Goal: Use online tool/utility: Utilize a website feature to perform a specific function

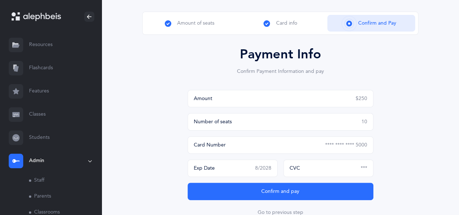
scroll to position [57, 0]
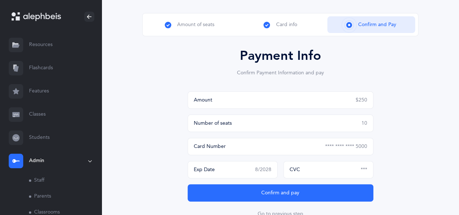
click at [359, 171] on div "CVC ***" at bounding box center [329, 169] width 90 height 17
click at [364, 170] on span "***" at bounding box center [364, 170] width 7 height 6
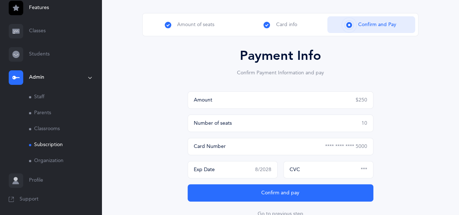
scroll to position [58, 0]
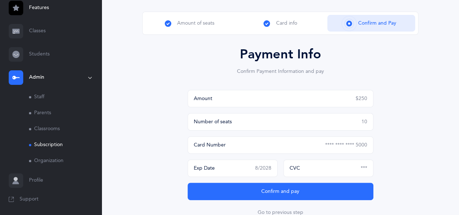
click at [40, 97] on link "Staff" at bounding box center [65, 97] width 73 height 16
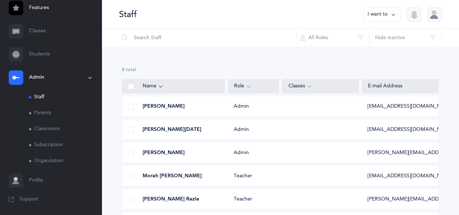
click at [351, 106] on div "[PERSON_NAME] Admin [EMAIL_ADDRESS][DOMAIN_NAME]" at bounding box center [280, 107] width 317 height 20
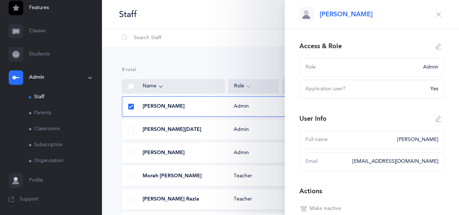
click at [436, 16] on icon "button" at bounding box center [439, 15] width 6 height 6
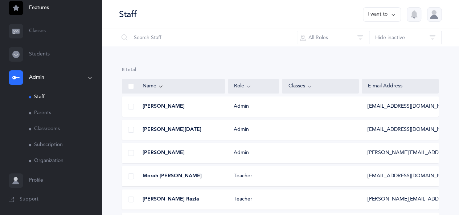
click at [433, 16] on div at bounding box center [434, 14] width 15 height 15
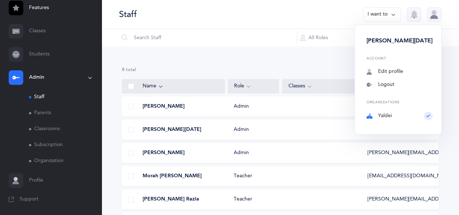
click at [433, 16] on div at bounding box center [434, 14] width 15 height 15
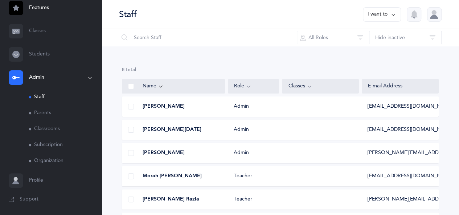
click at [433, 16] on div at bounding box center [434, 14] width 15 height 15
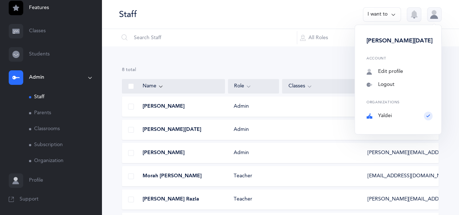
click at [433, 16] on div at bounding box center [434, 14] width 15 height 15
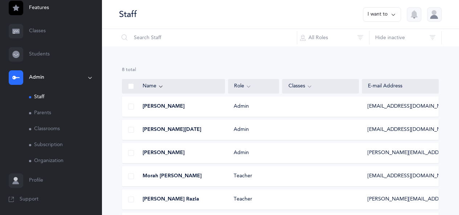
click at [433, 16] on div at bounding box center [434, 14] width 15 height 15
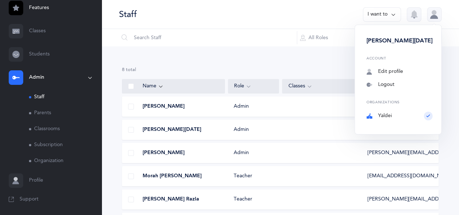
click at [433, 16] on div at bounding box center [434, 14] width 15 height 15
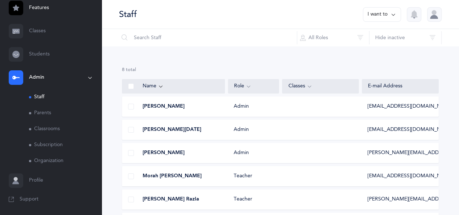
click at [433, 16] on div at bounding box center [434, 14] width 15 height 15
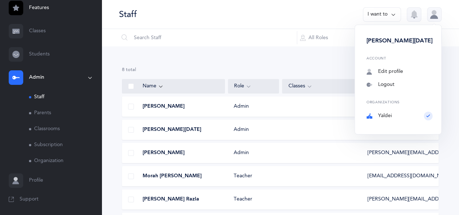
click at [433, 16] on div at bounding box center [434, 14] width 15 height 15
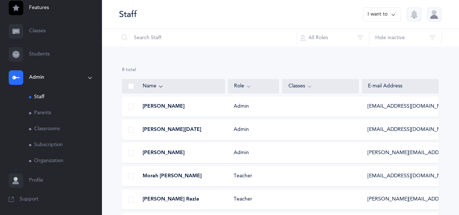
click at [49, 50] on link "Students" at bounding box center [51, 54] width 102 height 23
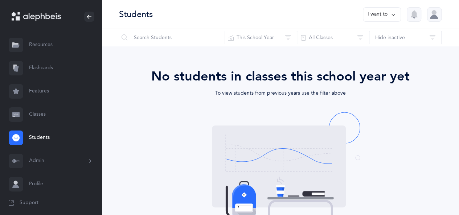
click at [392, 11] on icon at bounding box center [394, 15] width 6 height 8
click at [435, 13] on div at bounding box center [434, 14] width 15 height 15
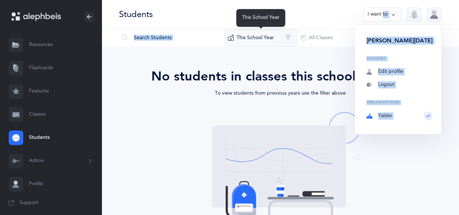
drag, startPoint x: 275, startPoint y: 19, endPoint x: 290, endPoint y: 34, distance: 21.1
click at [290, 34] on div "Students I want to [PERSON_NAME][DATE] Account Edit profile Notifications Logou…" at bounding box center [281, 156] width 358 height 312
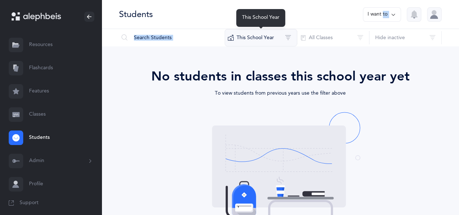
click at [290, 34] on button "This School Year" at bounding box center [261, 37] width 73 height 17
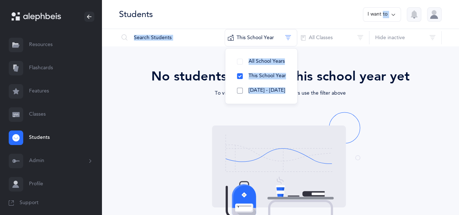
click at [263, 89] on span "[DATE] - [DATE]" at bounding box center [267, 90] width 37 height 6
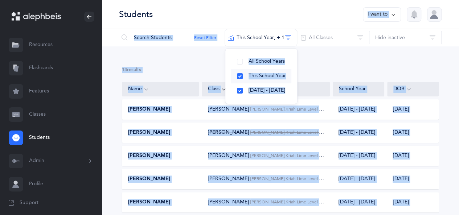
click at [262, 74] on span "This School Year" at bounding box center [267, 76] width 37 height 6
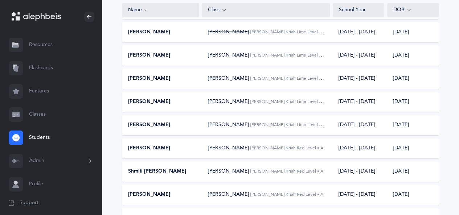
scroll to position [100, 0]
click at [315, 78] on div "[PERSON_NAME] [PERSON_NAME], Kriah Lime Level • A" at bounding box center [266, 79] width 128 height 8
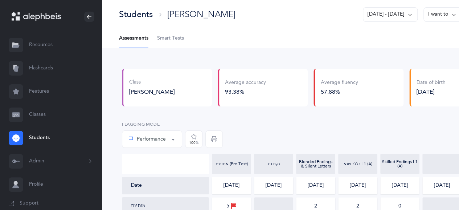
click at [173, 40] on span "Smart Tests" at bounding box center [170, 38] width 27 height 7
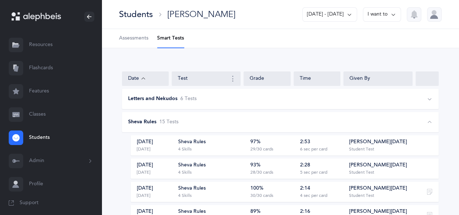
click at [380, 14] on button "I want to" at bounding box center [382, 14] width 38 height 15
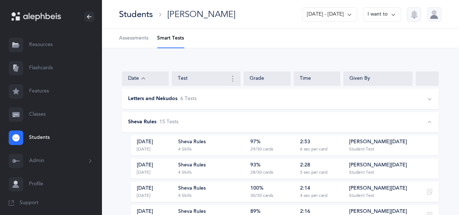
click at [32, 45] on link "Resources" at bounding box center [51, 44] width 102 height 23
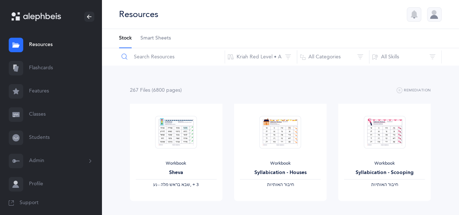
click at [184, 59] on input "text" at bounding box center [172, 56] width 106 height 17
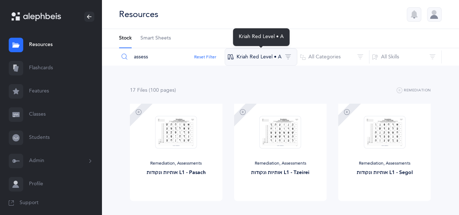
type input "assess"
click at [291, 59] on button "Kriah Red Level • A" at bounding box center [261, 56] width 73 height 17
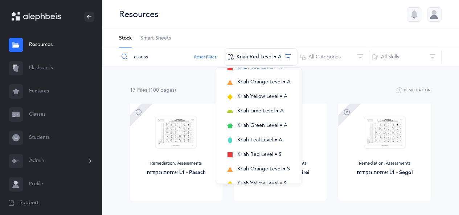
scroll to position [63, 0]
click at [255, 107] on span "Kriah Lime Level • A" at bounding box center [260, 110] width 46 height 6
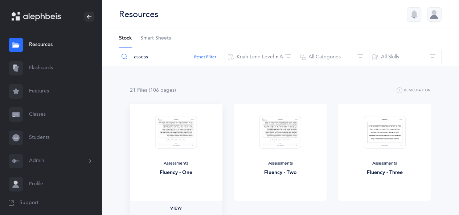
click at [178, 204] on link "View" at bounding box center [176, 208] width 93 height 15
click at [32, 71] on link "Flashcards" at bounding box center [51, 68] width 102 height 23
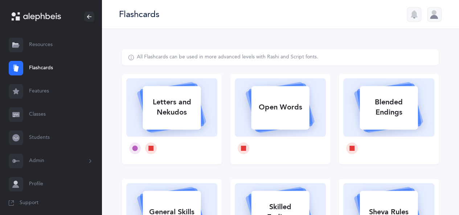
click at [167, 101] on div "Letters and Nekudos" at bounding box center [172, 107] width 58 height 29
select select
select select "single"
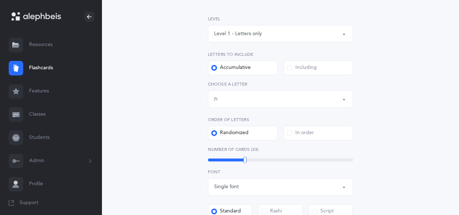
scroll to position [102, 0]
click at [345, 98] on button "Letters up until: ת" at bounding box center [280, 98] width 145 height 17
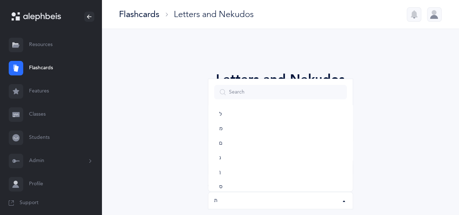
scroll to position [215, 0]
click at [224, 125] on link "ל" at bounding box center [280, 121] width 133 height 15
select select "13"
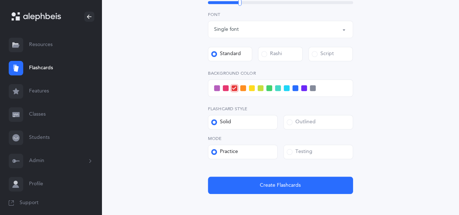
scroll to position [260, 0]
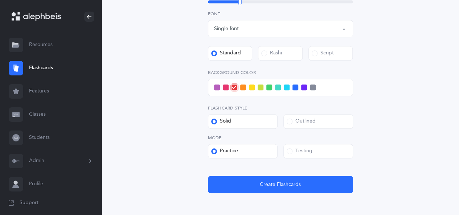
click at [318, 151] on label "Testing" at bounding box center [319, 151] width 70 height 15
click at [0, 0] on input "Testing" at bounding box center [0, 0] width 0 height 0
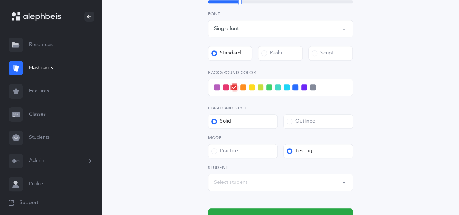
click at [345, 183] on button "Select student" at bounding box center [280, 182] width 145 height 17
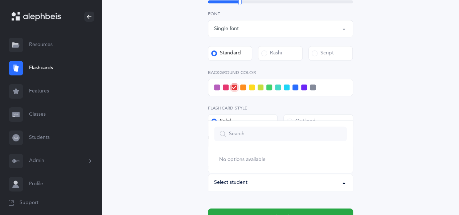
click at [345, 183] on button "Select student" at bounding box center [280, 182] width 145 height 17
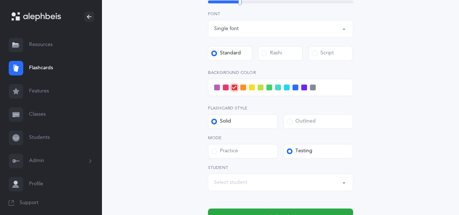
click at [314, 87] on span at bounding box center [313, 88] width 6 height 6
click at [0, 0] on input "checkbox" at bounding box center [0, 0] width 0 height 0
click at [310, 212] on button "Create Flashcards & Start!" at bounding box center [280, 217] width 145 height 17
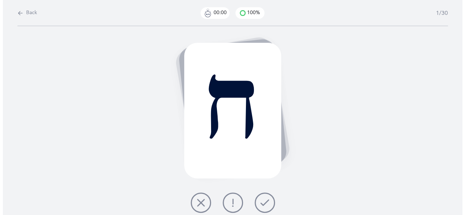
scroll to position [0, 0]
click at [199, 199] on icon at bounding box center [200, 203] width 9 height 9
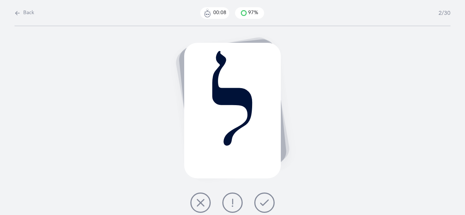
click at [270, 202] on button at bounding box center [264, 203] width 20 height 20
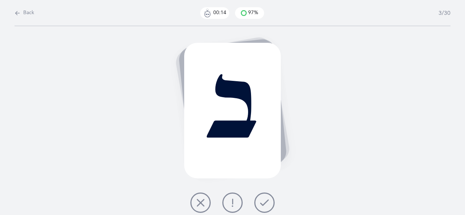
click at [270, 202] on button at bounding box center [264, 203] width 20 height 20
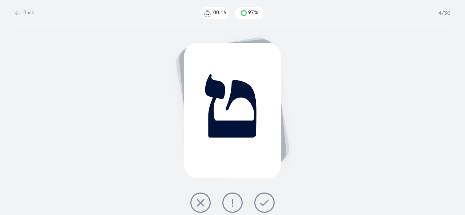
click at [270, 202] on button at bounding box center [264, 203] width 20 height 20
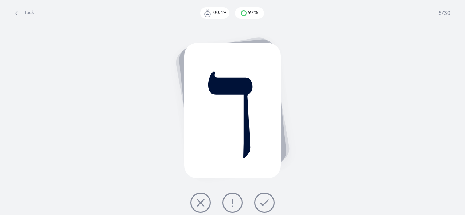
click at [270, 202] on button at bounding box center [264, 203] width 20 height 20
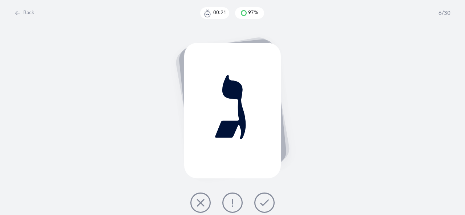
click at [270, 202] on button at bounding box center [264, 203] width 20 height 20
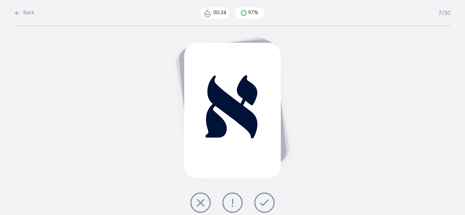
click at [270, 202] on button at bounding box center [264, 203] width 20 height 20
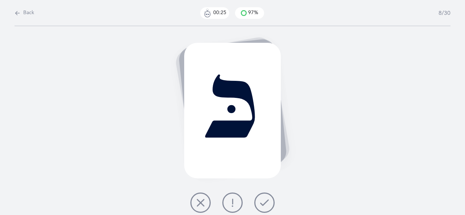
click at [270, 202] on button at bounding box center [264, 203] width 20 height 20
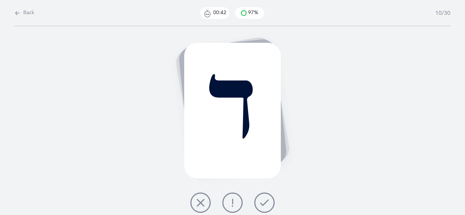
click at [207, 200] on button at bounding box center [200, 203] width 20 height 20
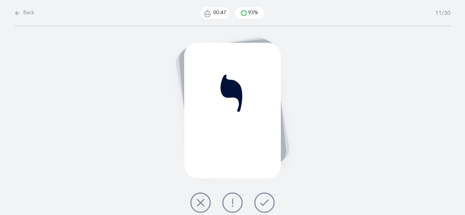
click at [261, 203] on icon at bounding box center [264, 203] width 9 height 9
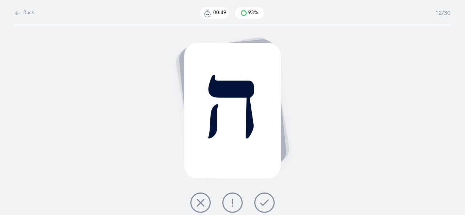
click at [261, 203] on icon at bounding box center [264, 203] width 9 height 9
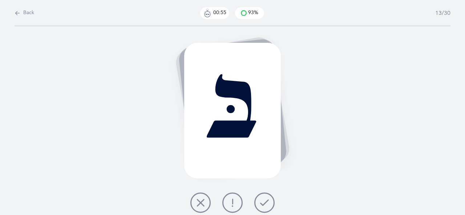
click at [261, 203] on icon at bounding box center [264, 203] width 9 height 9
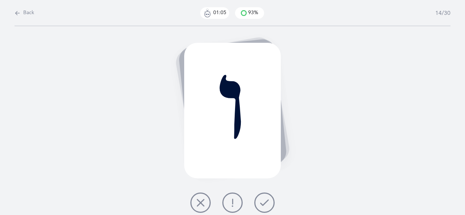
click at [237, 204] on button at bounding box center [232, 203] width 20 height 20
click at [264, 207] on icon at bounding box center [264, 203] width 9 height 9
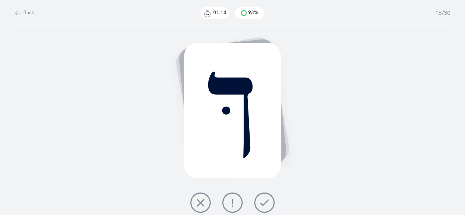
click at [233, 197] on button at bounding box center [232, 203] width 20 height 20
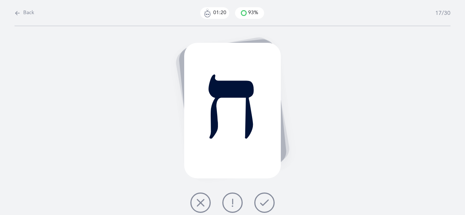
click at [257, 200] on button at bounding box center [264, 203] width 20 height 20
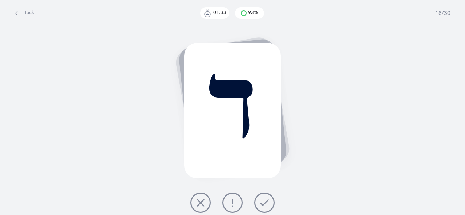
click at [200, 201] on icon at bounding box center [200, 203] width 9 height 9
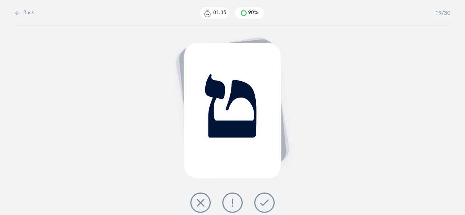
click at [257, 202] on button at bounding box center [264, 203] width 20 height 20
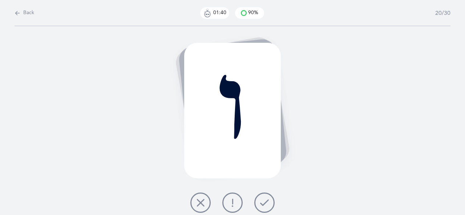
click at [257, 202] on button at bounding box center [264, 203] width 20 height 20
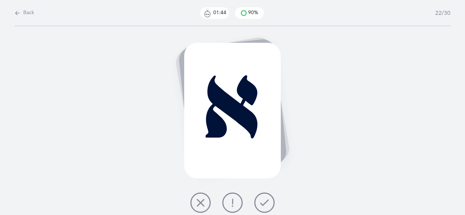
click at [257, 202] on button at bounding box center [264, 203] width 20 height 20
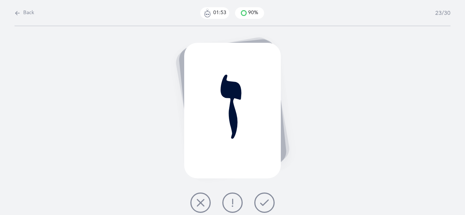
click at [199, 202] on icon at bounding box center [200, 203] width 9 height 9
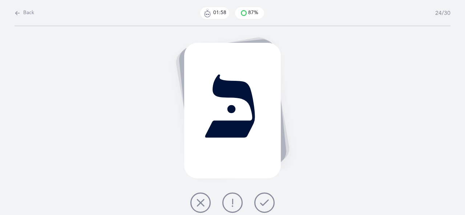
click at [207, 200] on button at bounding box center [200, 203] width 20 height 20
click at [270, 200] on button at bounding box center [264, 203] width 20 height 20
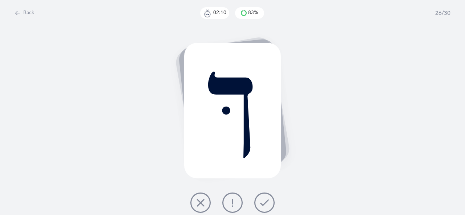
click at [238, 199] on button at bounding box center [232, 203] width 20 height 20
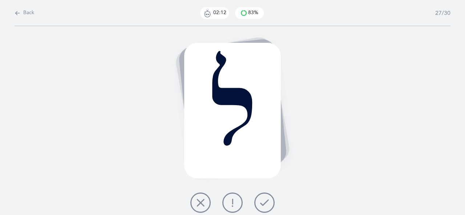
click at [258, 199] on button at bounding box center [264, 203] width 20 height 20
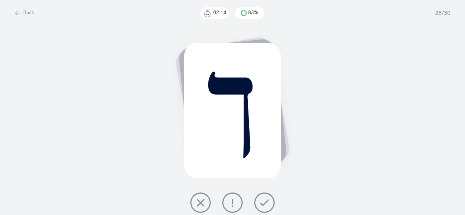
click at [258, 199] on button at bounding box center [264, 203] width 20 height 20
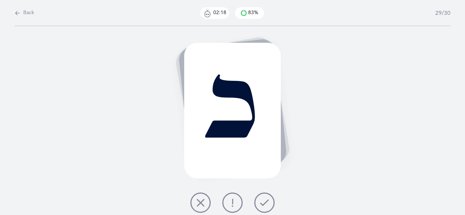
click at [241, 201] on button at bounding box center [232, 203] width 20 height 20
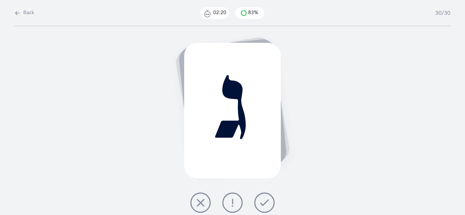
click at [257, 202] on button at bounding box center [264, 203] width 20 height 20
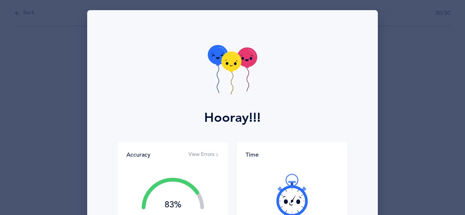
click at [257, 202] on div at bounding box center [291, 195] width 93 height 61
click at [190, 155] on button "View Errors" at bounding box center [203, 154] width 31 height 7
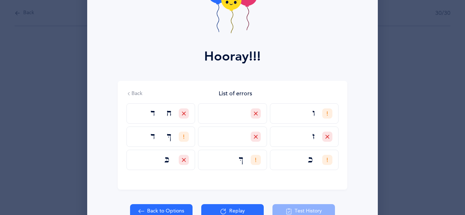
scroll to position [62, 0]
